Goal: Task Accomplishment & Management: Use online tool/utility

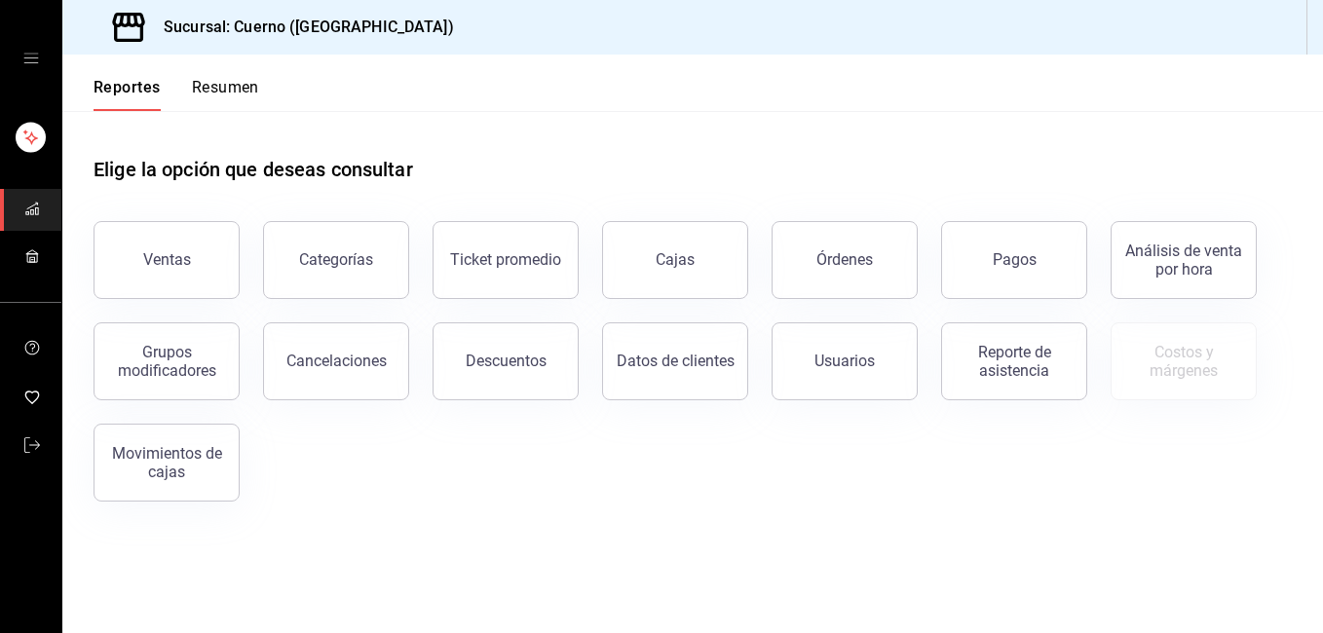
click at [234, 276] on div "Ventas" at bounding box center [155, 248] width 170 height 101
click at [150, 260] on div "Ventas" at bounding box center [167, 259] width 48 height 19
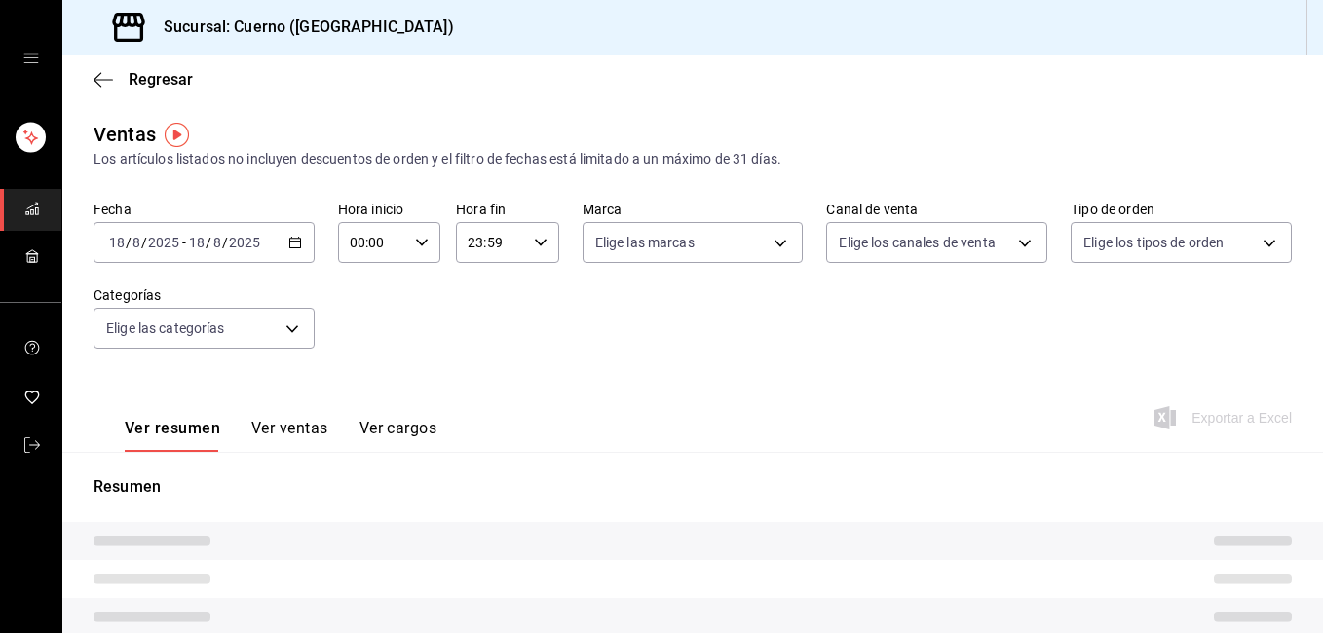
type input "05:00"
type input "05:59"
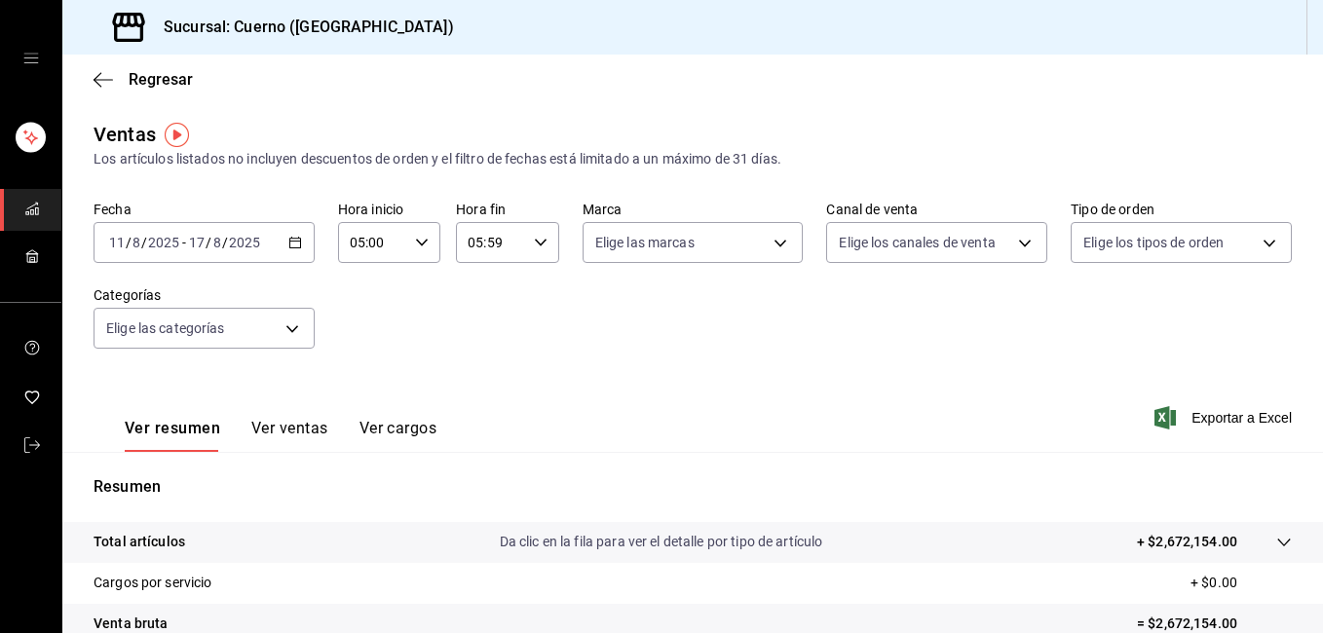
click at [291, 244] on icon "button" at bounding box center [295, 243] width 14 height 14
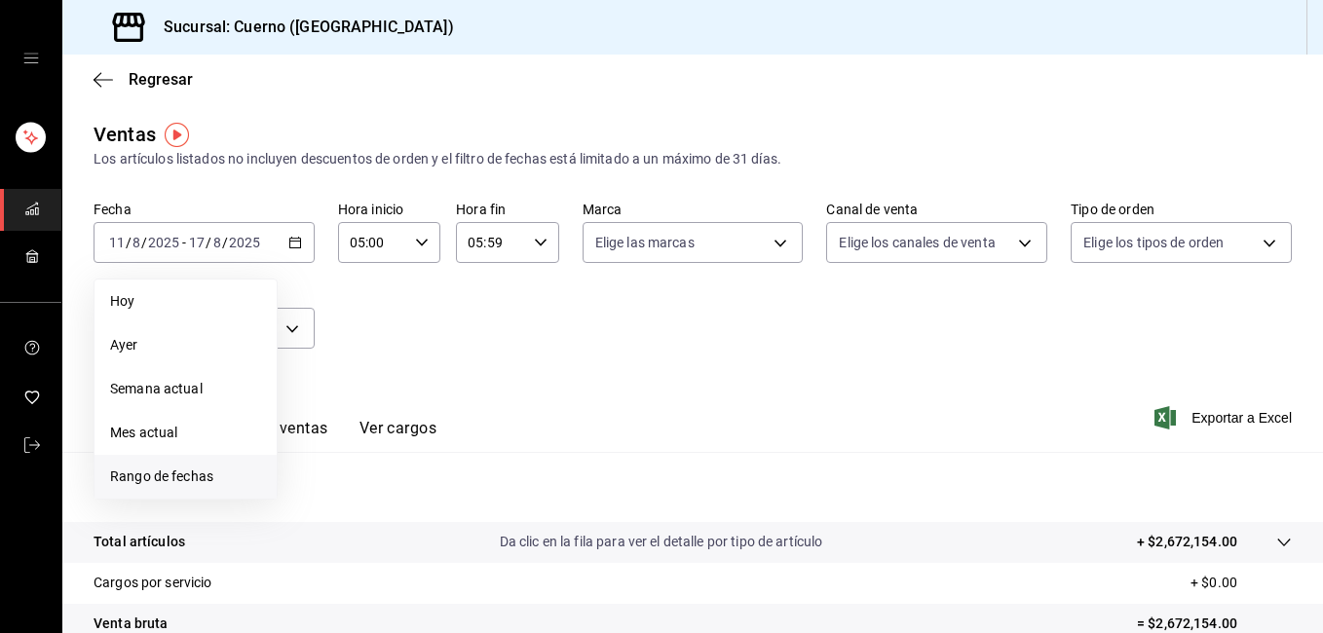
click at [216, 487] on li "Rango de fechas" at bounding box center [185, 477] width 182 height 44
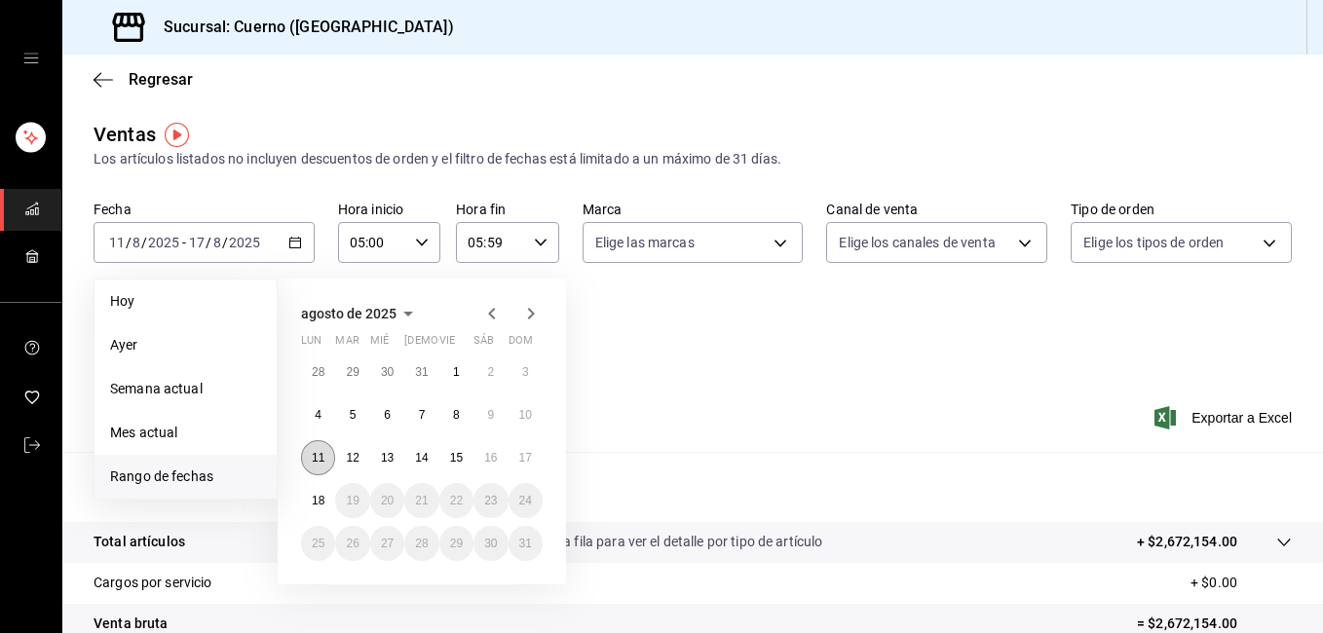
click at [325, 462] on button "11" at bounding box center [318, 457] width 34 height 35
click at [323, 508] on button "18" at bounding box center [318, 500] width 34 height 35
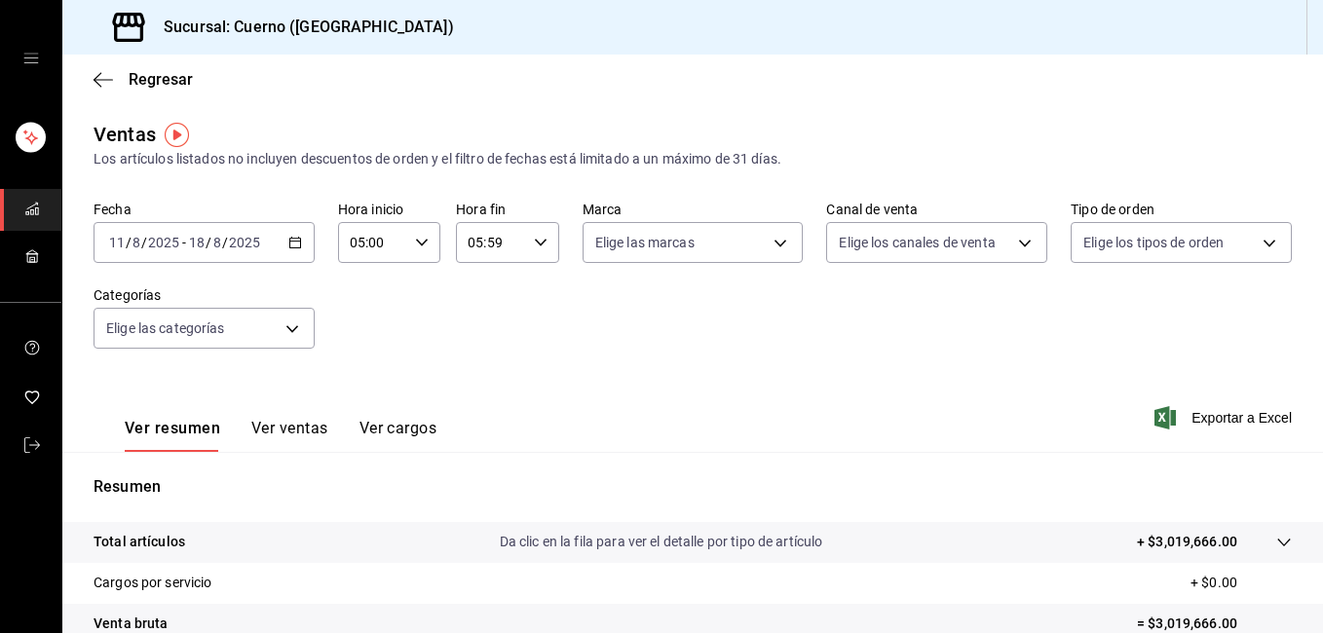
drag, startPoint x: 1305, startPoint y: 258, endPoint x: 1271, endPoint y: 296, distance: 51.1
click at [1296, 292] on div "Ventas Los artículos listados no incluyen descuentos de orden y el filtro de fe…" at bounding box center [692, 511] width 1261 height 782
click at [1224, 429] on span "Exportar a Excel" at bounding box center [1224, 417] width 133 height 23
drag, startPoint x: 1245, startPoint y: 426, endPoint x: 1237, endPoint y: 440, distance: 16.6
click at [1237, 440] on div "Ver resumen Ver ventas Ver cargos Exportar a Excel" at bounding box center [692, 412] width 1261 height 80
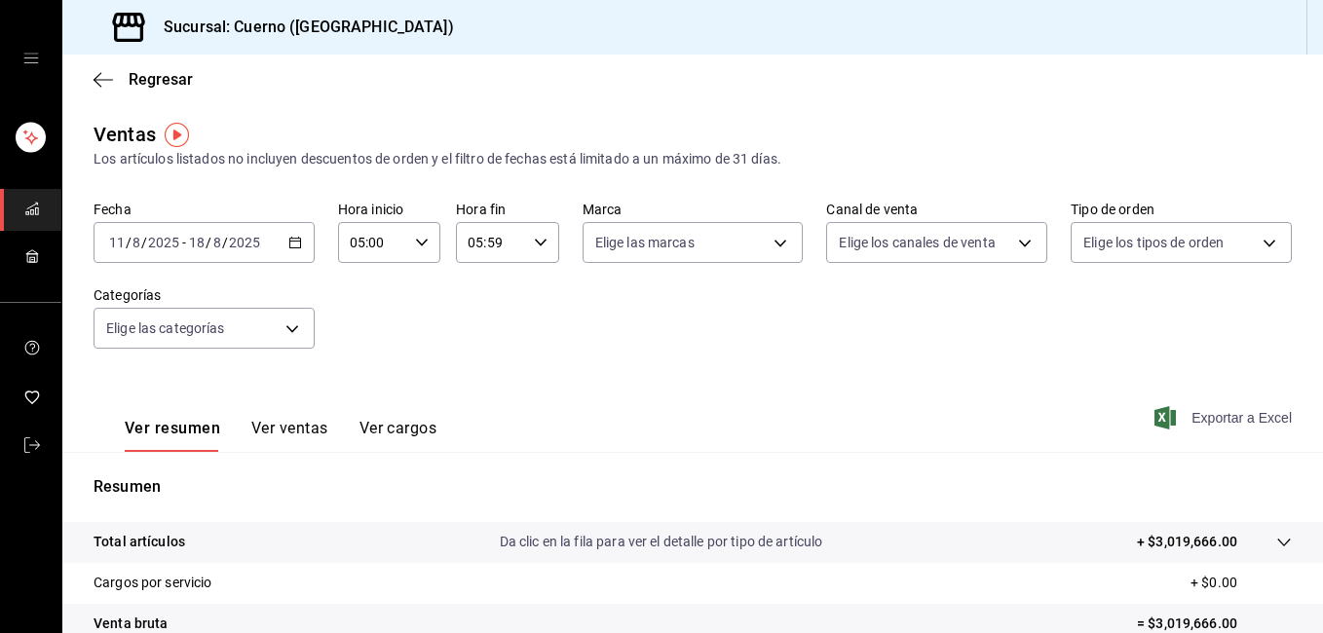
click at [1243, 409] on span "Exportar a Excel" at bounding box center [1224, 417] width 133 height 23
